Goal: Task Accomplishment & Management: Manage account settings

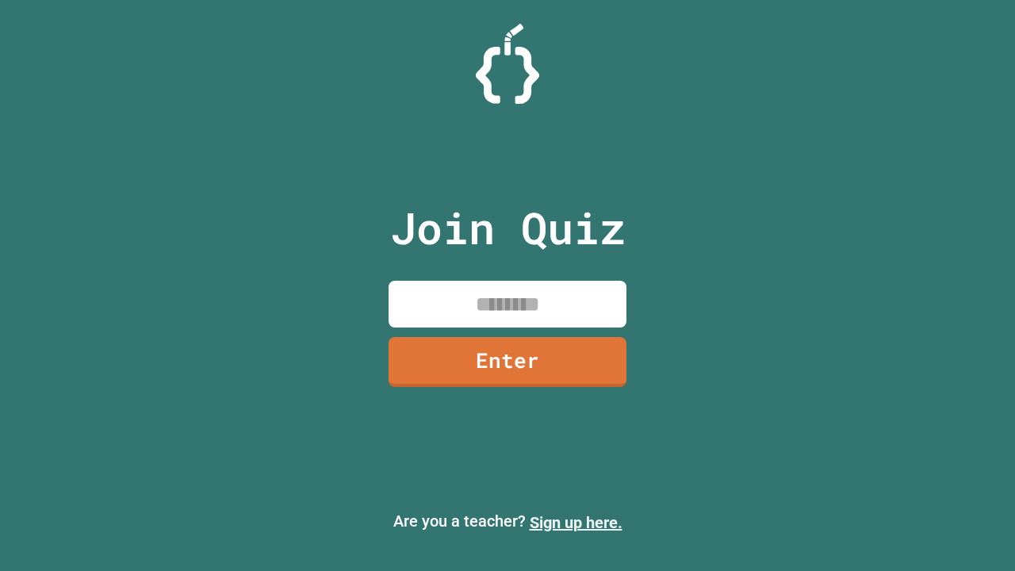
click at [576, 523] on link "Sign up here." at bounding box center [576, 522] width 93 height 19
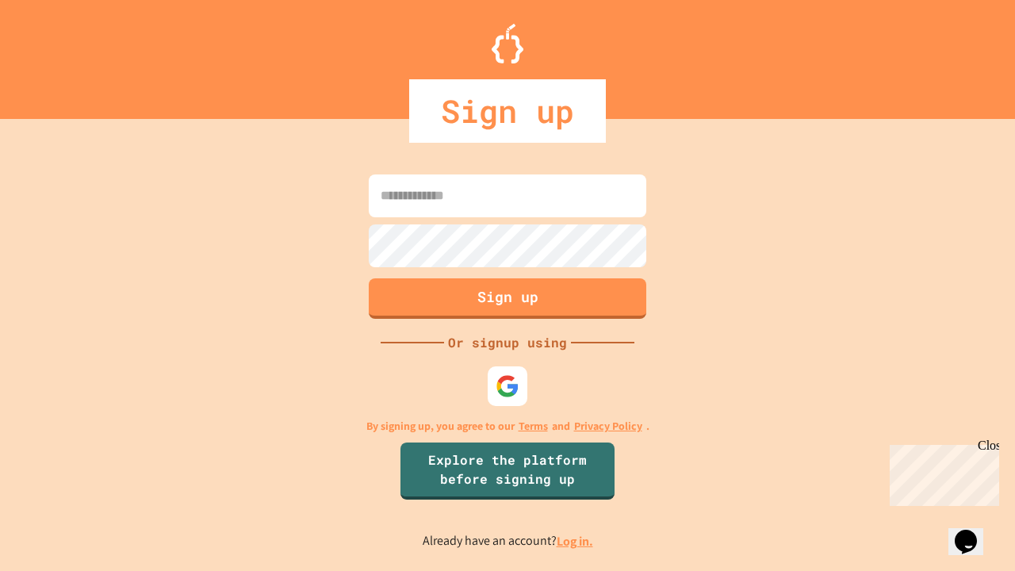
click at [576, 541] on link "Log in." at bounding box center [575, 541] width 36 height 17
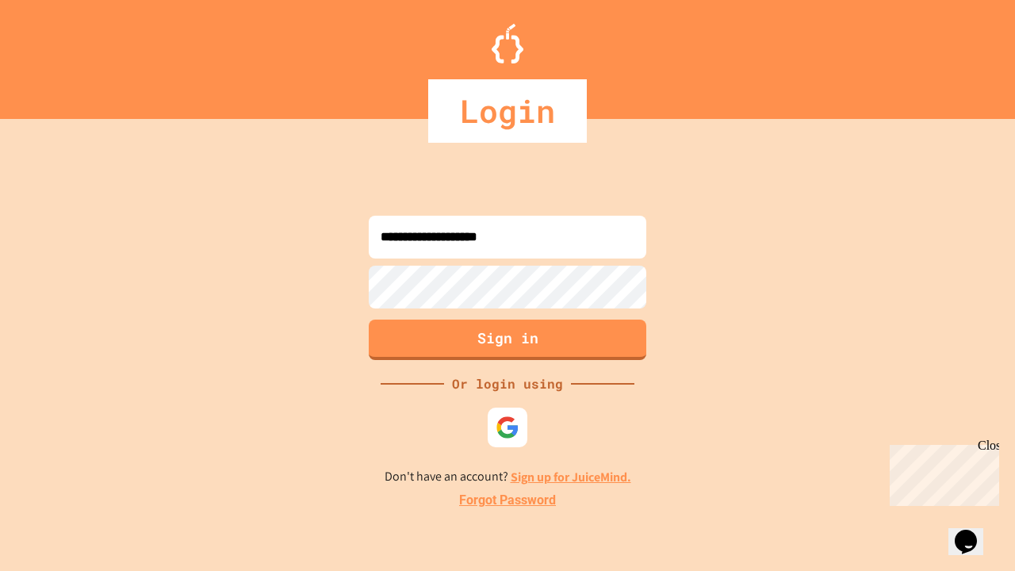
type input "**********"
